Goal: Information Seeking & Learning: Learn about a topic

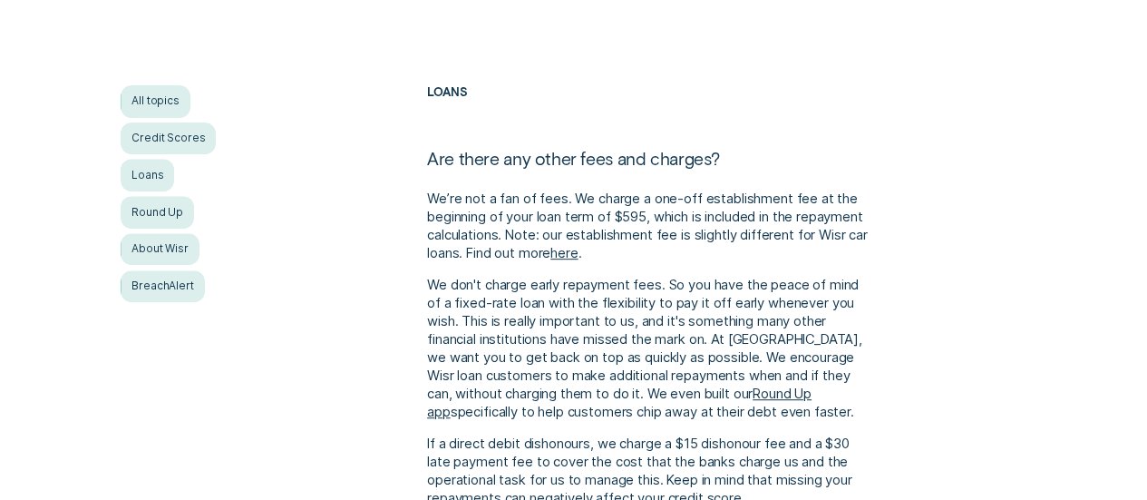
scroll to position [388, 0]
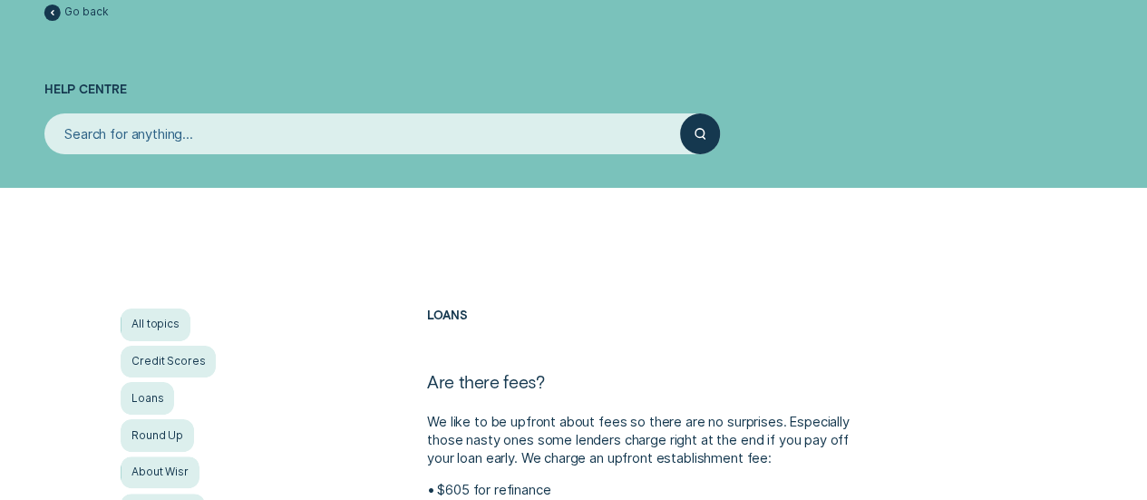
scroll to position [84, 0]
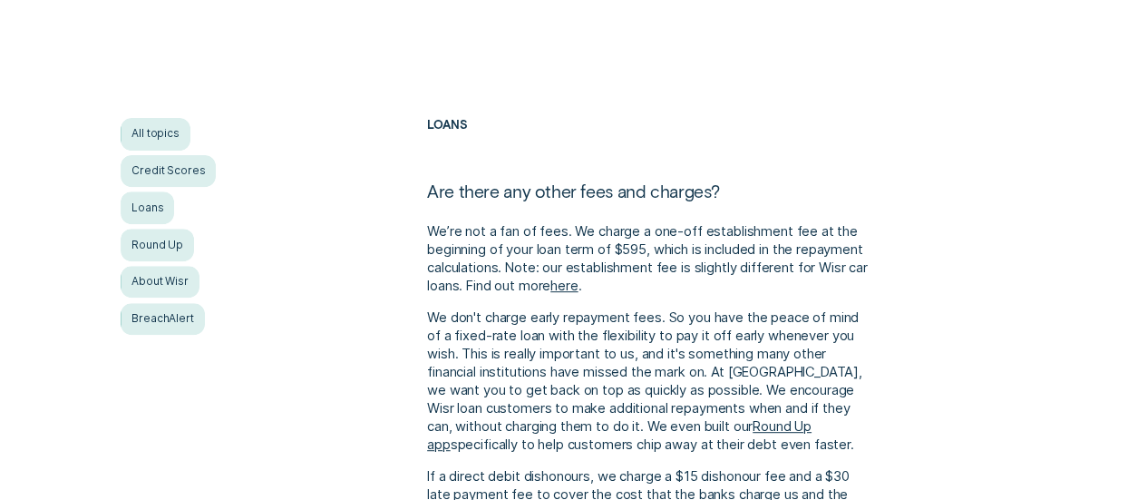
scroll to position [265, 0]
click at [578, 289] on link "here" at bounding box center [563, 287] width 27 height 16
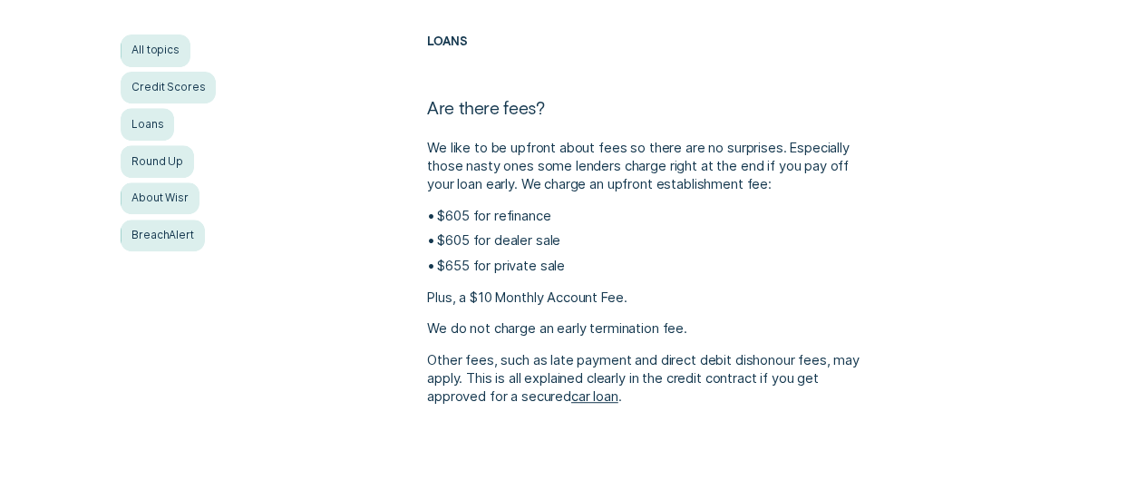
scroll to position [346, 0]
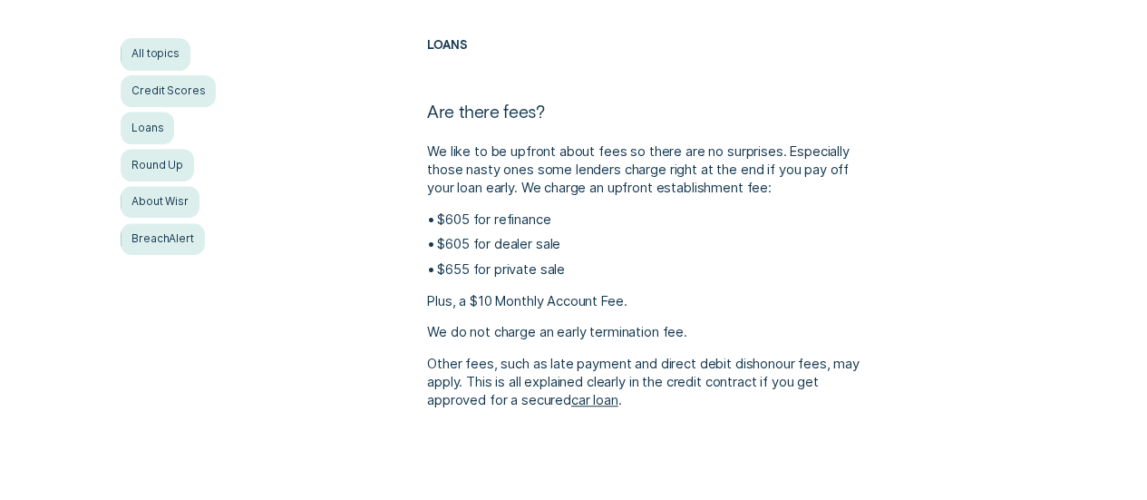
click at [607, 403] on link "car loan" at bounding box center [594, 400] width 47 height 16
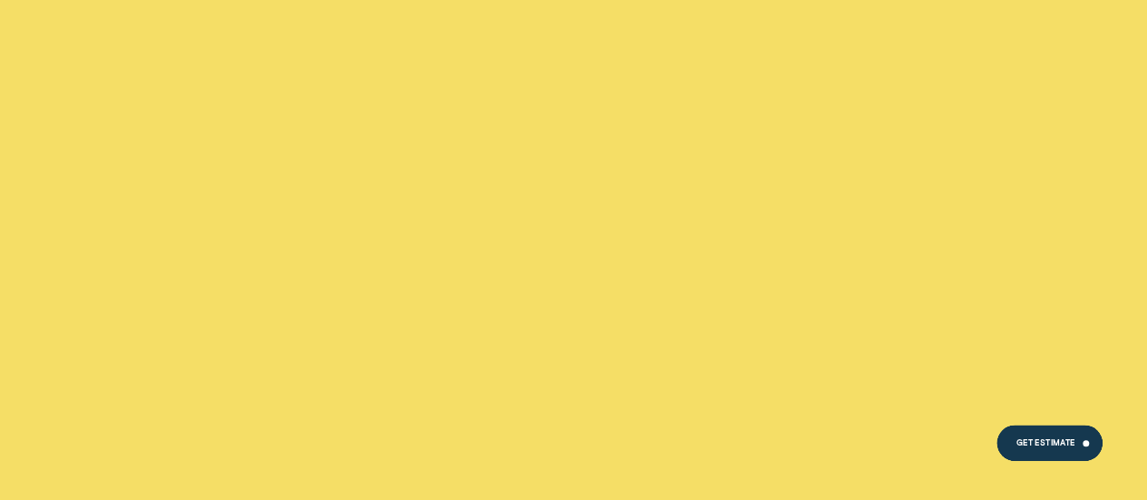
scroll to position [4207, 0]
